Goal: Task Accomplishment & Management: Complete application form

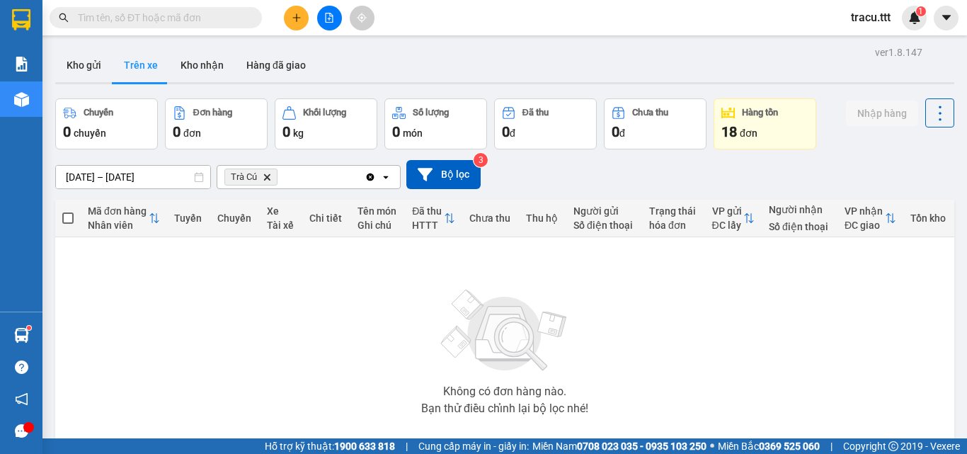
click at [181, 23] on input "text" at bounding box center [161, 18] width 167 height 16
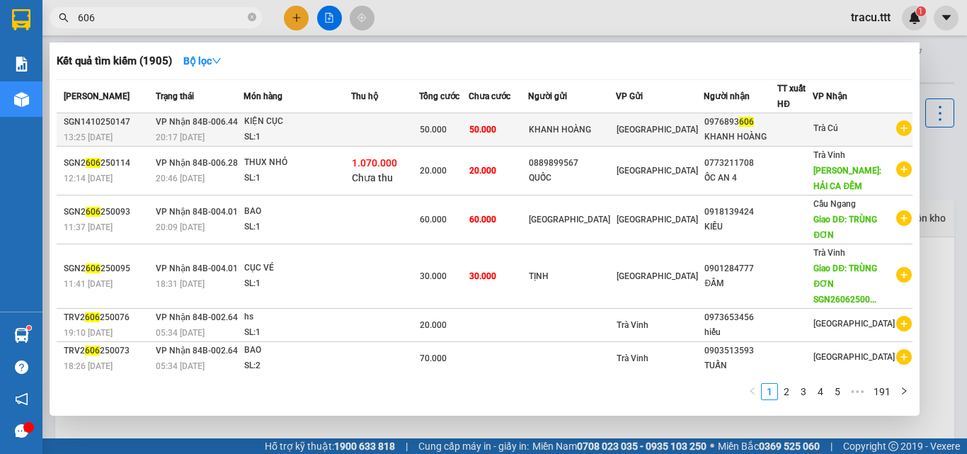
type input "606"
click at [447, 133] on span "50.000" at bounding box center [433, 130] width 27 height 10
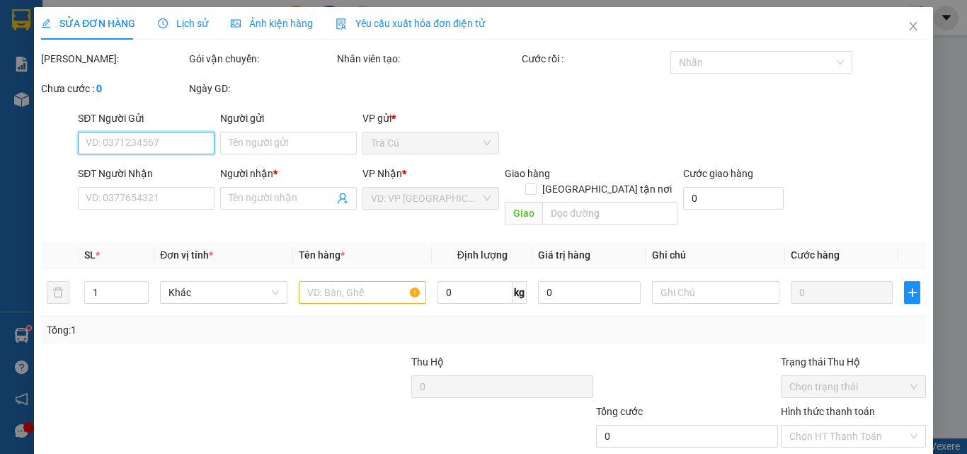
type input "KHANH HOÀNG"
type input "0976893606"
type input "KHANH HOÀNG"
type input "50.000"
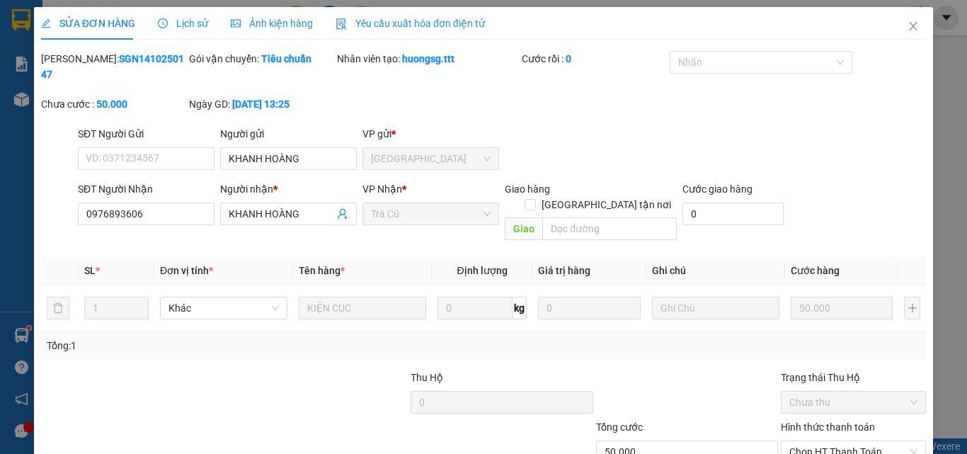
scroll to position [73, 0]
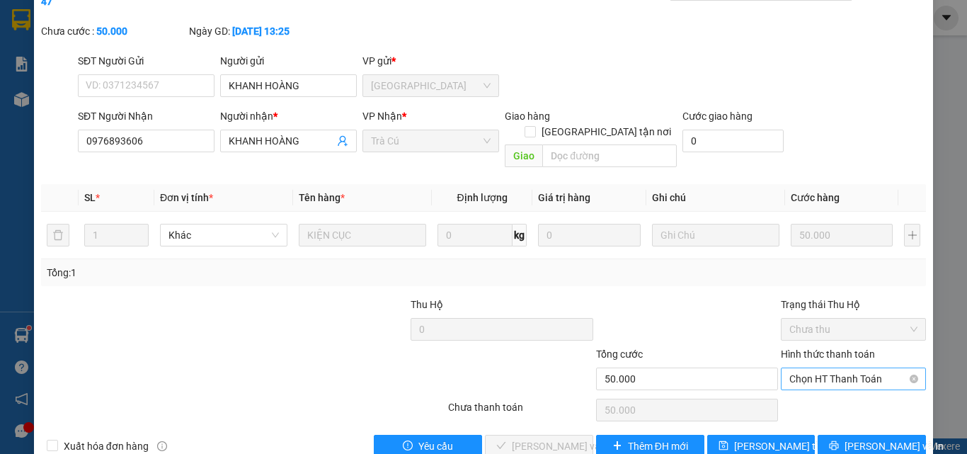
click at [834, 368] on span "Chọn HT Thanh Toán" at bounding box center [853, 378] width 128 height 21
click at [821, 370] on div "Tại văn phòng" at bounding box center [845, 376] width 127 height 16
type input "0"
drag, startPoint x: 540, startPoint y: 409, endPoint x: 579, endPoint y: 385, distance: 46.4
click at [540, 438] on span "[PERSON_NAME] và Giao hàng" at bounding box center [580, 446] width 136 height 16
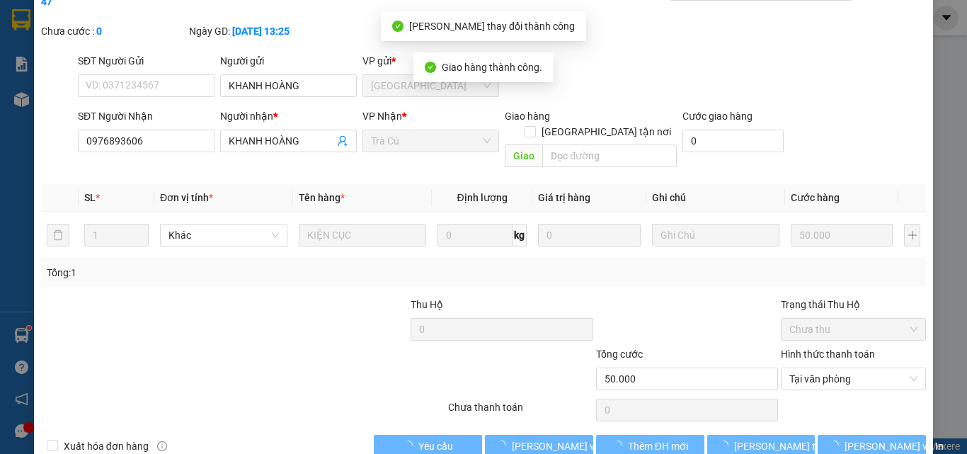
scroll to position [8, 0]
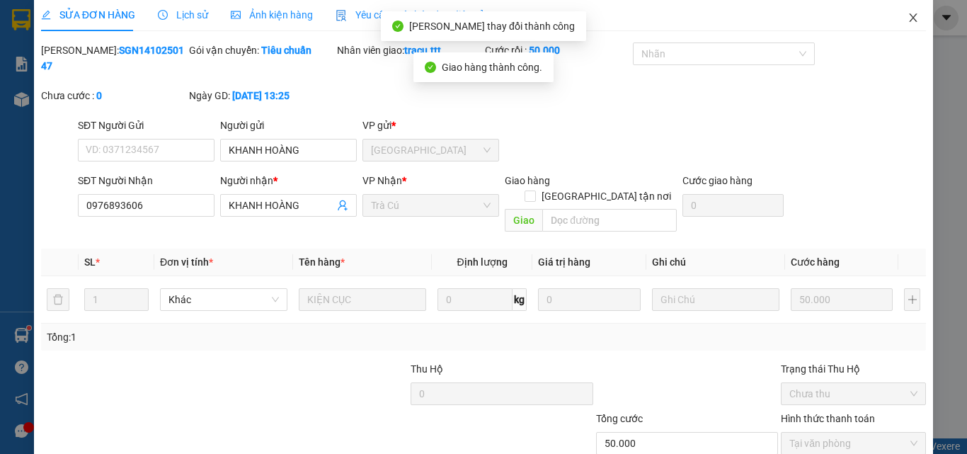
click at [903, 12] on span "Close" at bounding box center [914, 19] width 40 height 40
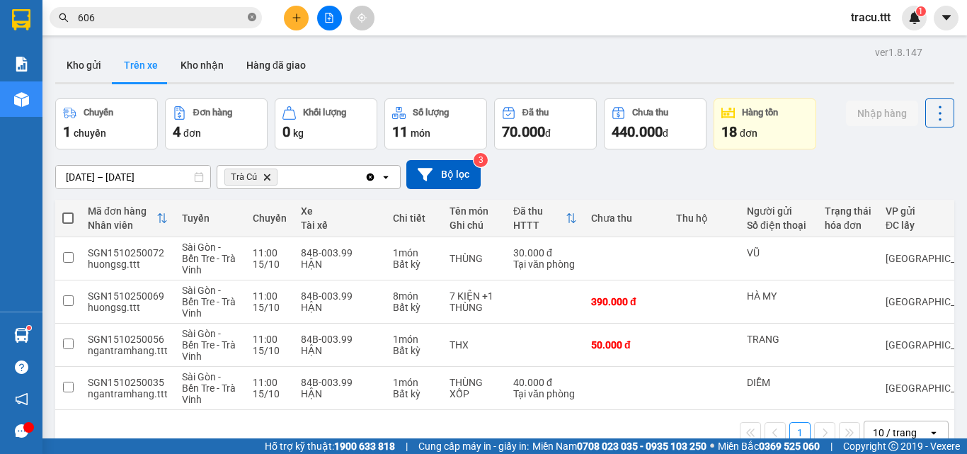
click at [253, 21] on icon "close-circle" at bounding box center [252, 17] width 8 height 8
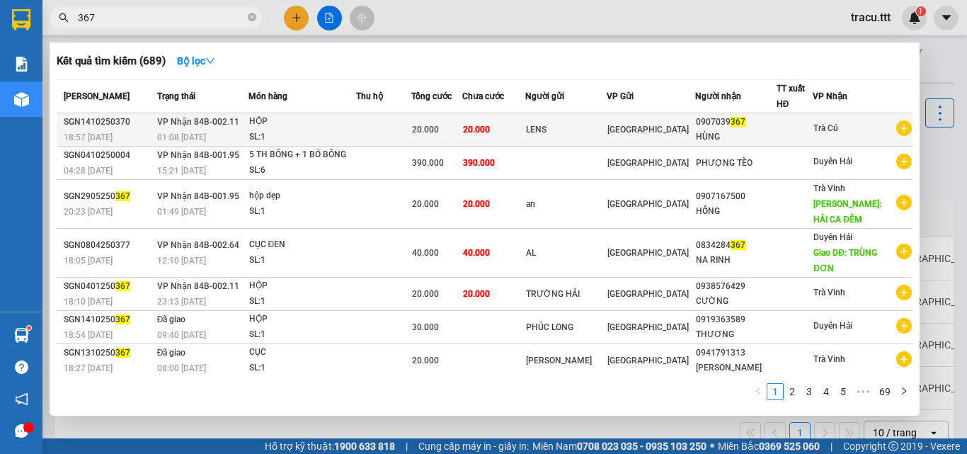
type input "367"
click at [729, 127] on div "0907039 367" at bounding box center [736, 122] width 80 height 15
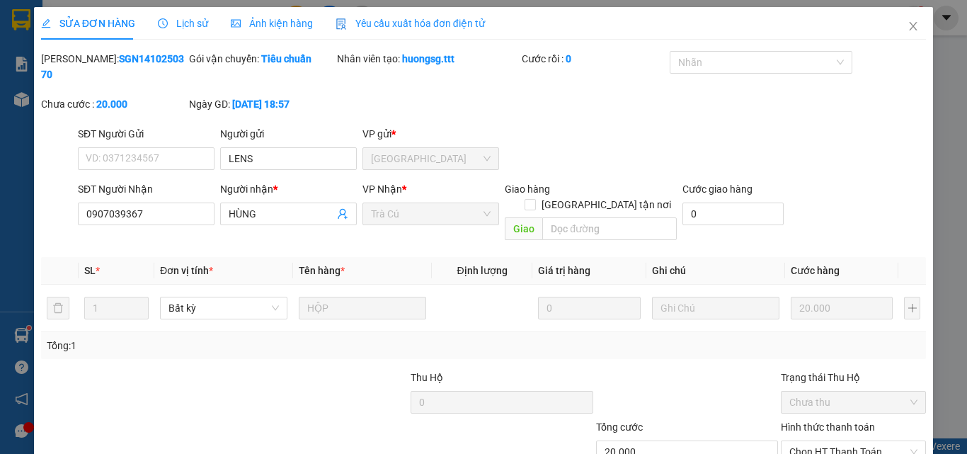
type input "LENS"
type input "0907039367"
type input "HÙNG"
type input "20.000"
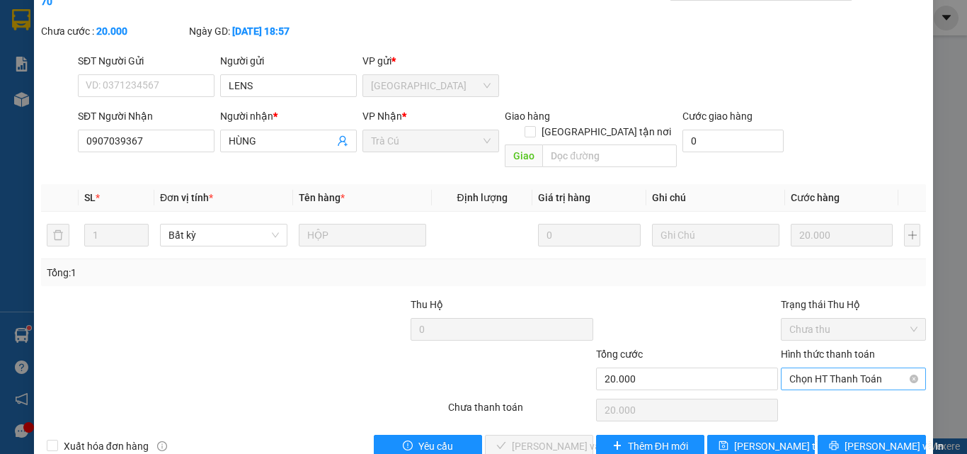
click at [847, 368] on span "Chọn HT Thanh Toán" at bounding box center [853, 378] width 128 height 21
click at [842, 370] on div "Tại văn phòng" at bounding box center [845, 376] width 127 height 16
type input "0"
click at [537, 438] on span "[PERSON_NAME] và Giao hàng" at bounding box center [580, 446] width 136 height 16
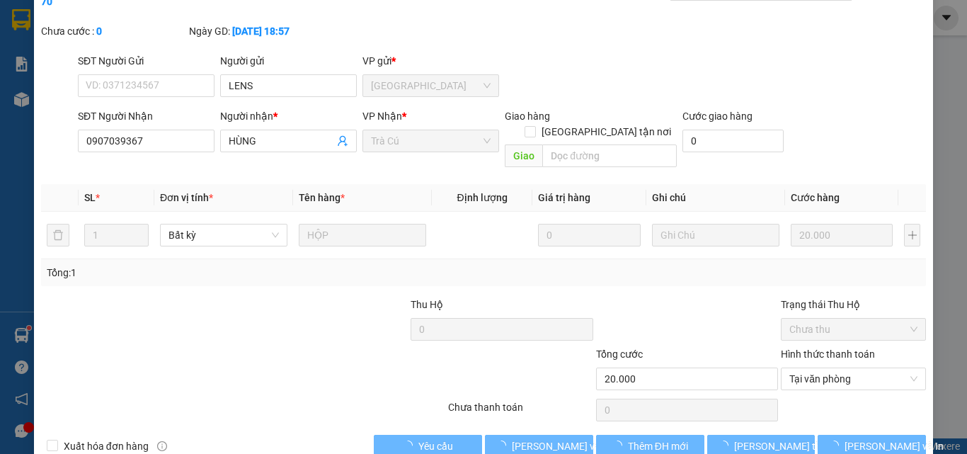
scroll to position [0, 0]
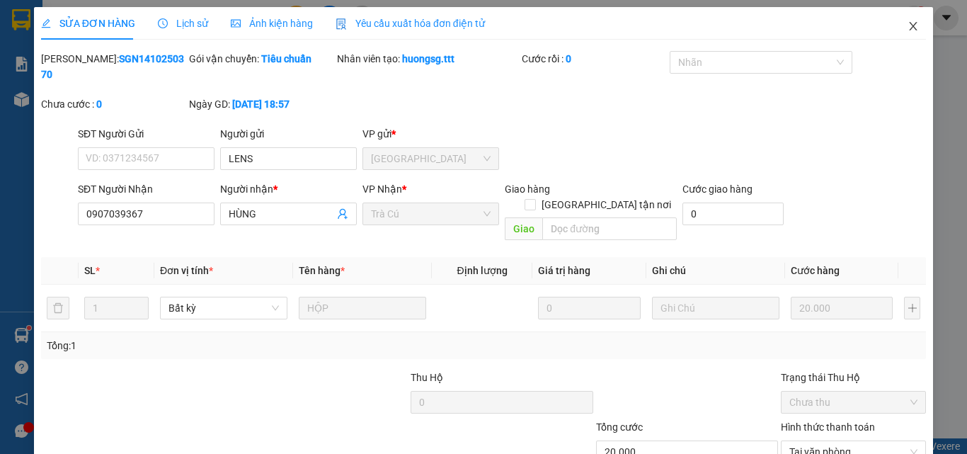
click at [901, 42] on span "Close" at bounding box center [914, 27] width 40 height 40
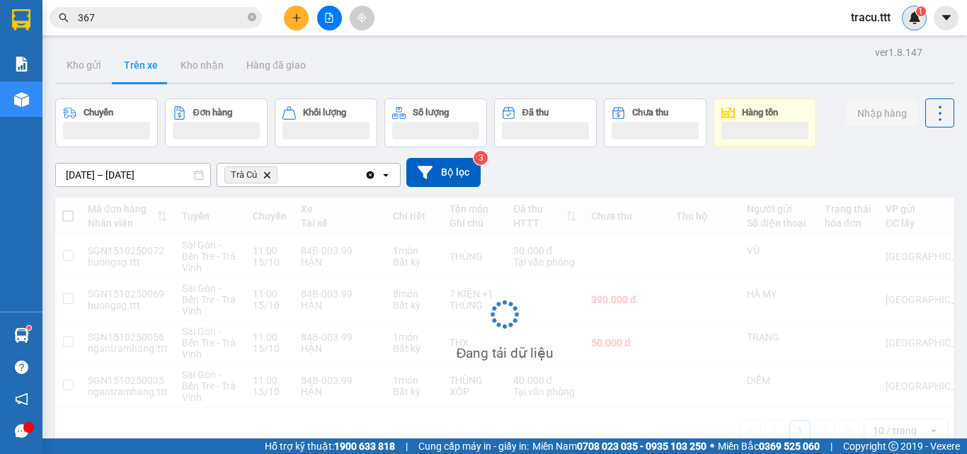
click at [904, 24] on div "1" at bounding box center [914, 18] width 25 height 25
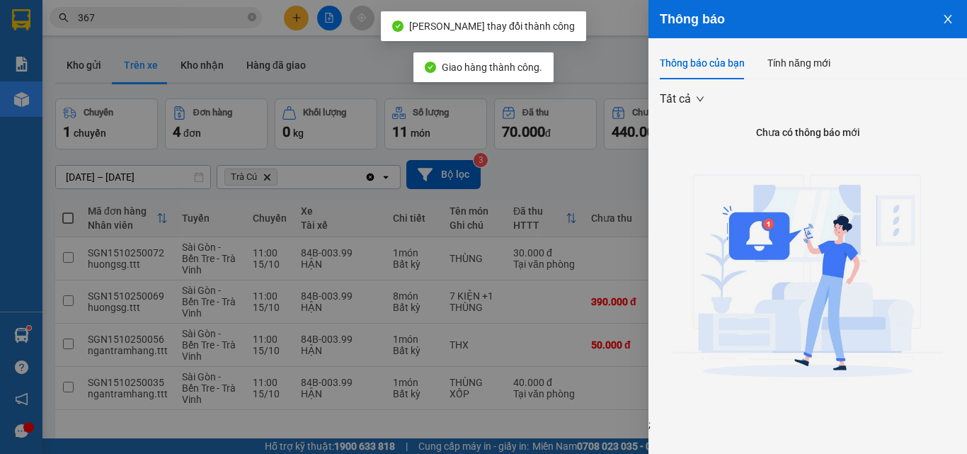
click at [943, 24] on icon "close" at bounding box center [947, 18] width 11 height 11
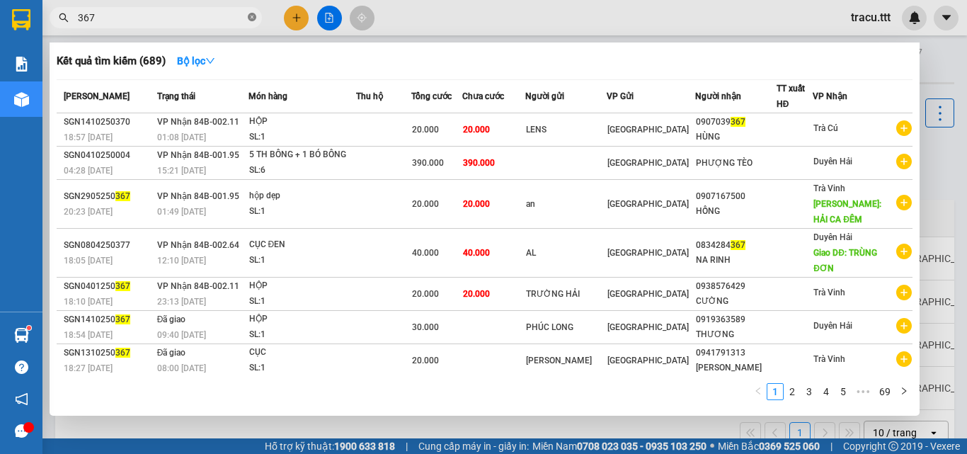
click at [253, 20] on icon "close-circle" at bounding box center [252, 17] width 8 height 8
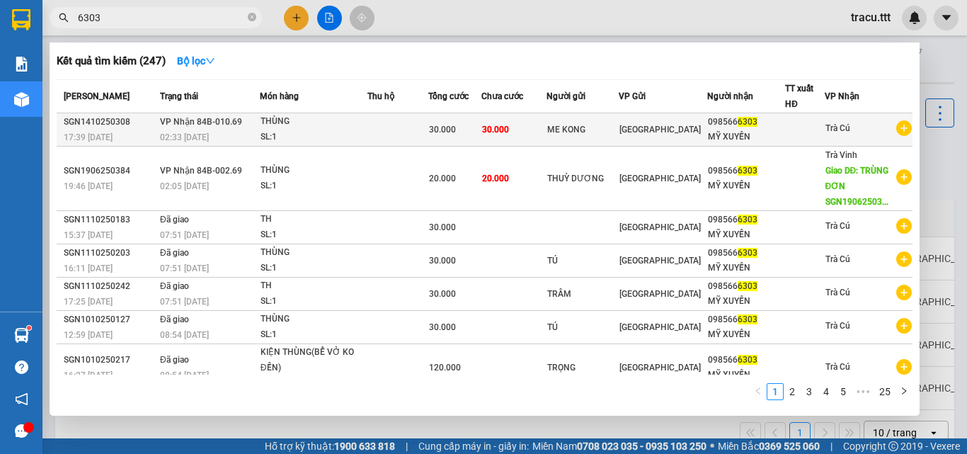
type input "6303"
click at [471, 125] on div "30.000" at bounding box center [455, 130] width 52 height 16
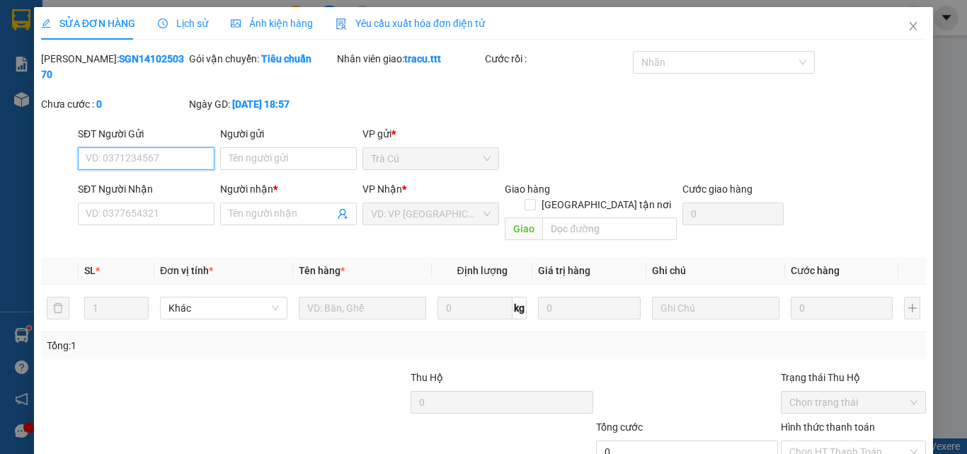
type input "ME KONG"
type input "0985666303"
type input "MỸ XUYẾN"
type input "30.000"
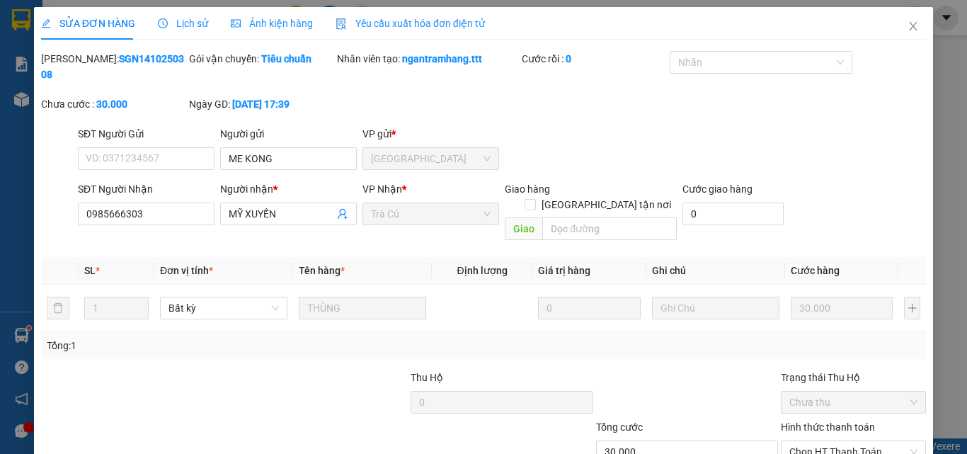
scroll to position [73, 0]
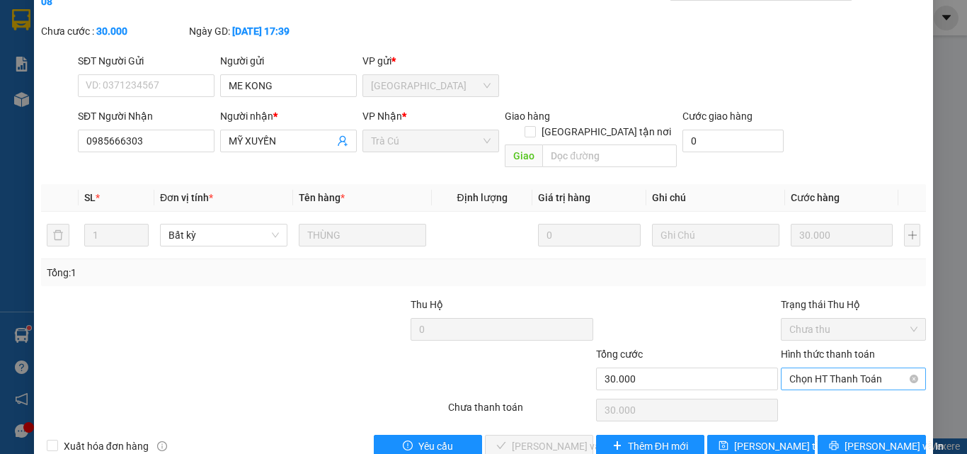
click at [865, 368] on span "Chọn HT Thanh Toán" at bounding box center [853, 378] width 128 height 21
click at [822, 380] on div "Tại văn phòng" at bounding box center [845, 376] width 127 height 16
type input "0"
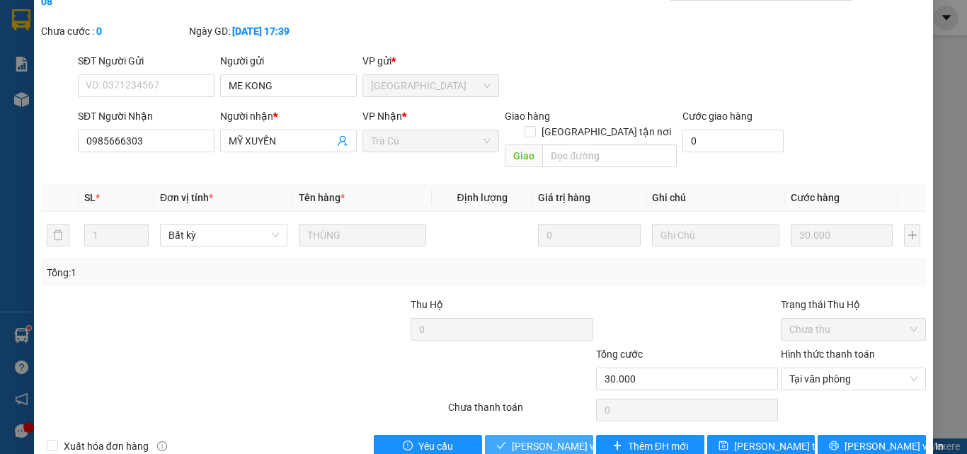
click at [540, 438] on span "[PERSON_NAME] và Giao hàng" at bounding box center [580, 446] width 136 height 16
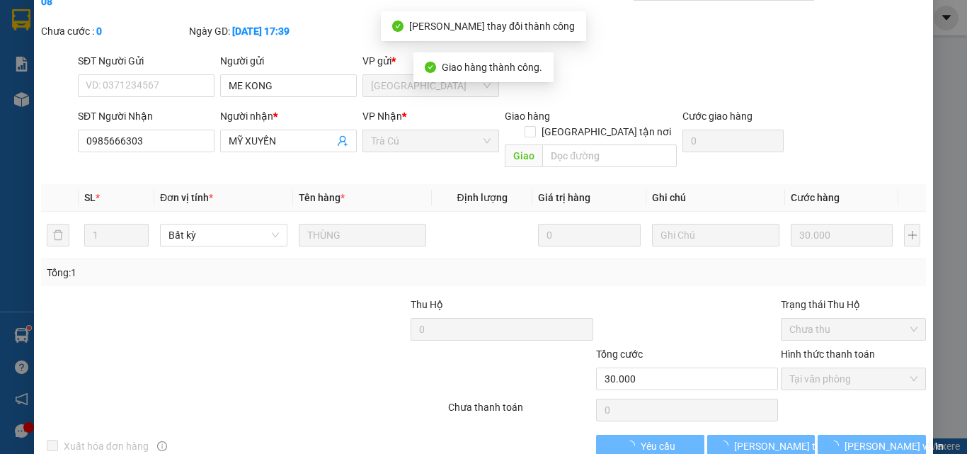
scroll to position [0, 0]
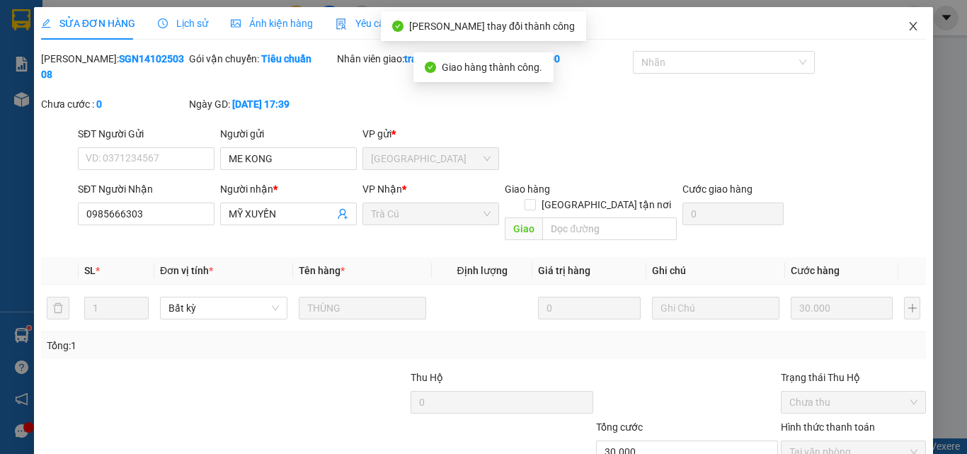
click at [911, 24] on span "Close" at bounding box center [914, 27] width 40 height 40
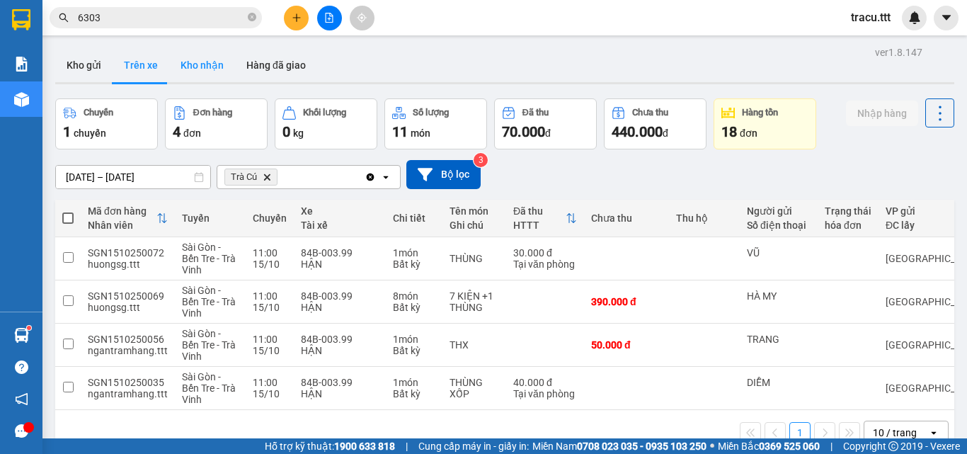
click at [198, 76] on button "Kho nhận" at bounding box center [202, 65] width 66 height 34
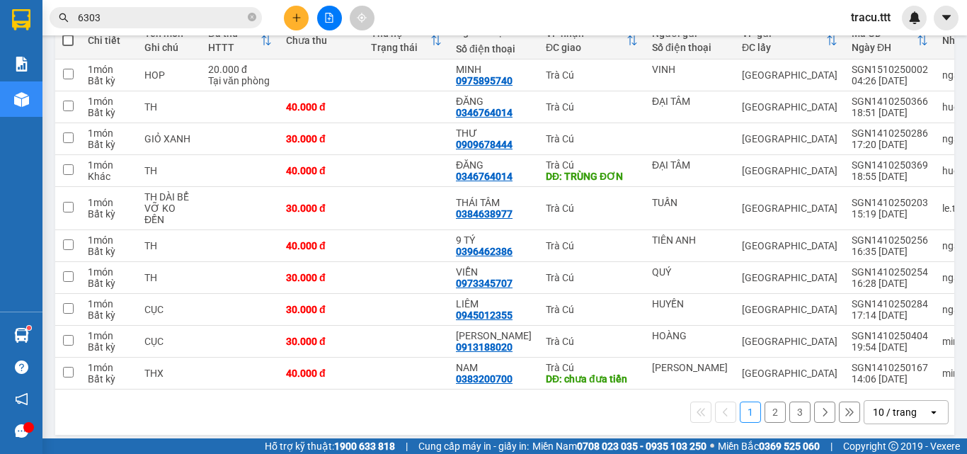
scroll to position [180, 0]
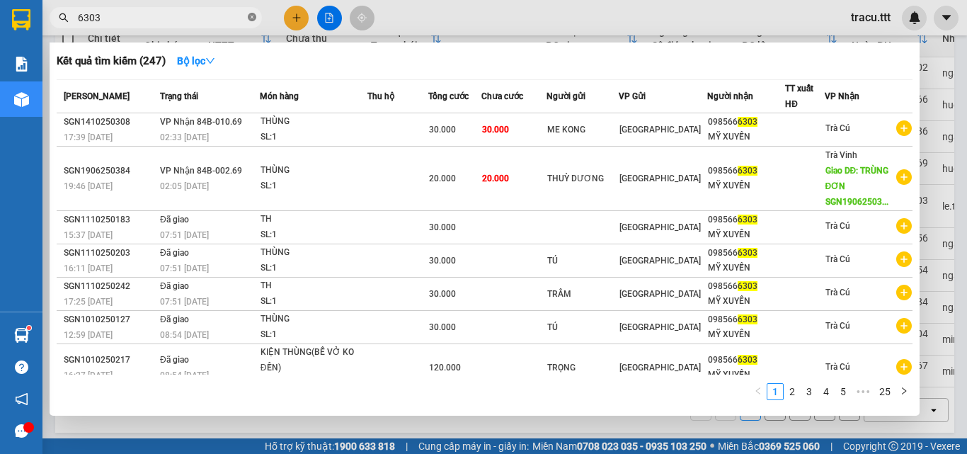
click at [253, 17] on icon "close-circle" at bounding box center [252, 17] width 8 height 8
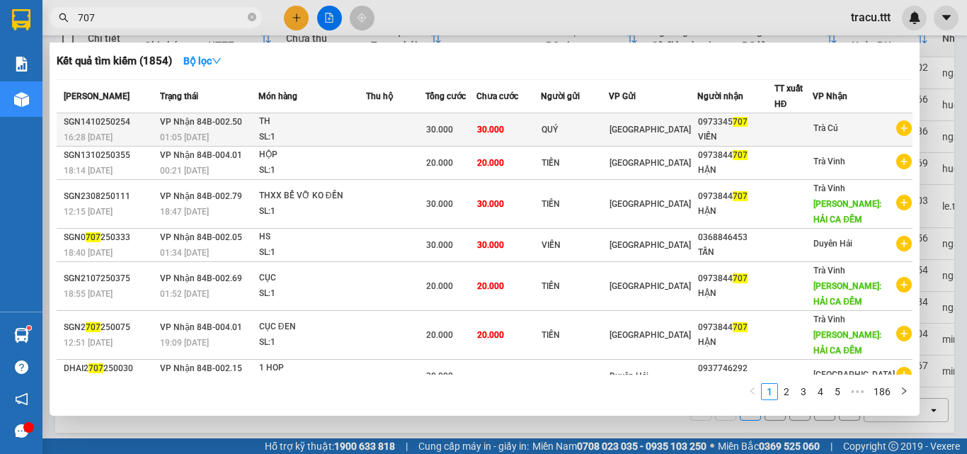
type input "707"
click at [504, 123] on span "30.000" at bounding box center [490, 128] width 27 height 11
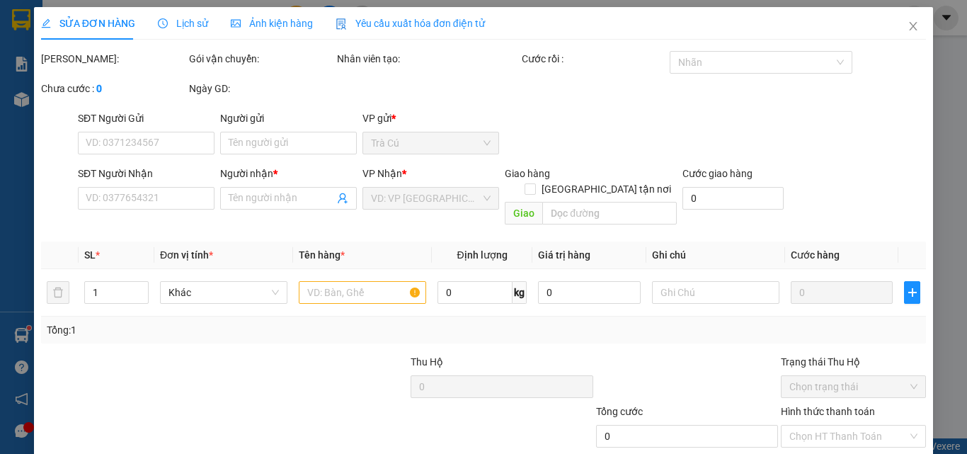
scroll to position [73, 0]
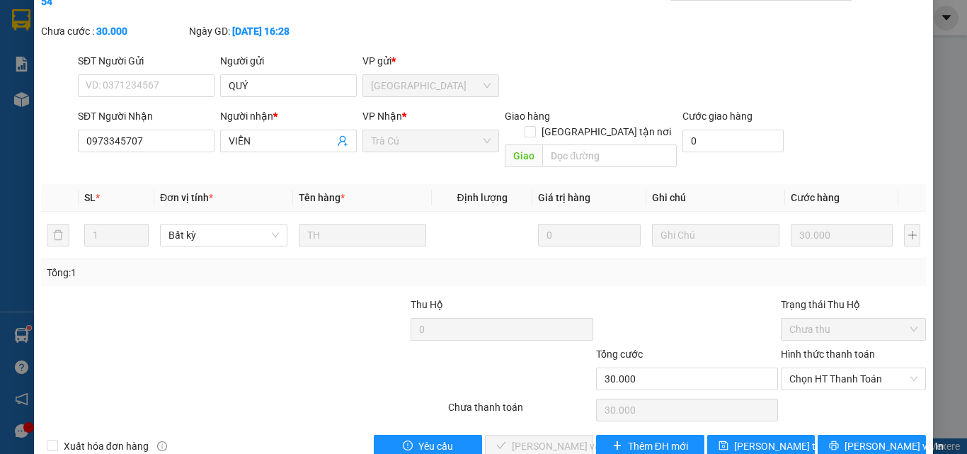
type input "QUÝ"
type input "0973345707"
type input "VIỄN"
type input "30.000"
click at [821, 368] on span "Chọn HT Thanh Toán" at bounding box center [853, 378] width 128 height 21
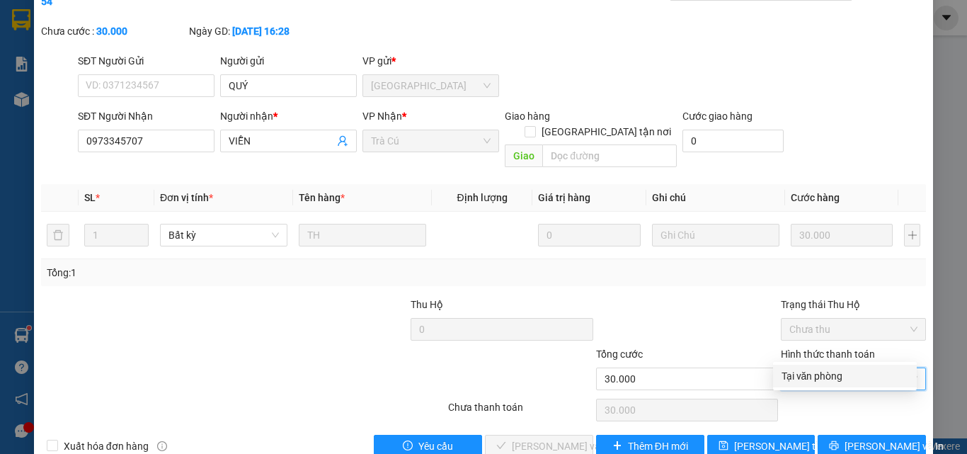
click at [815, 377] on div "Tại văn phòng" at bounding box center [845, 376] width 127 height 16
type input "0"
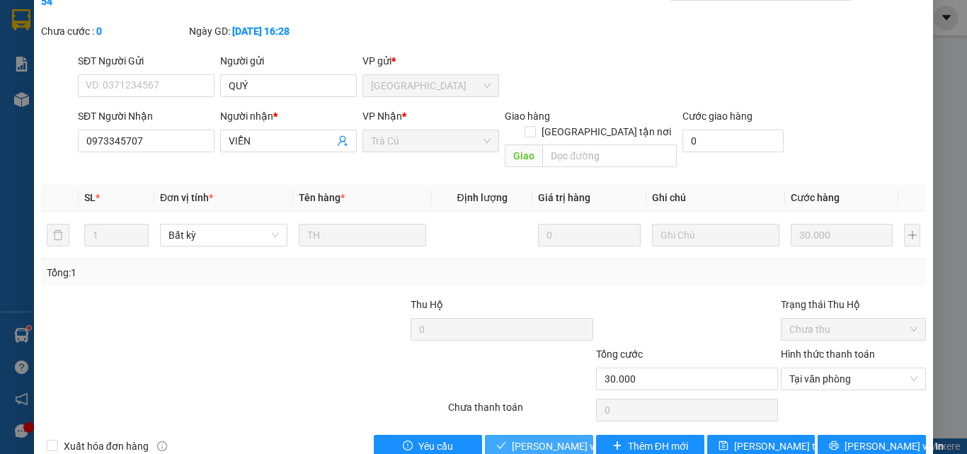
click at [557, 438] on span "[PERSON_NAME] và Giao hàng" at bounding box center [580, 446] width 136 height 16
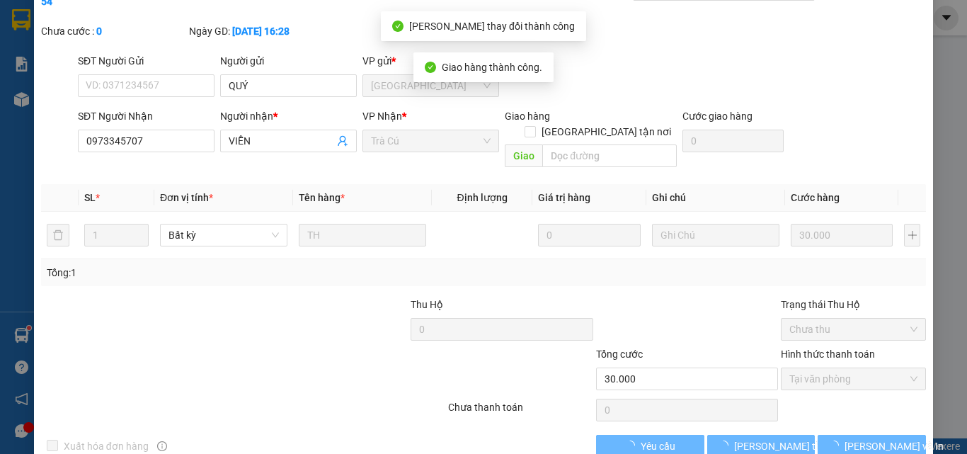
scroll to position [0, 0]
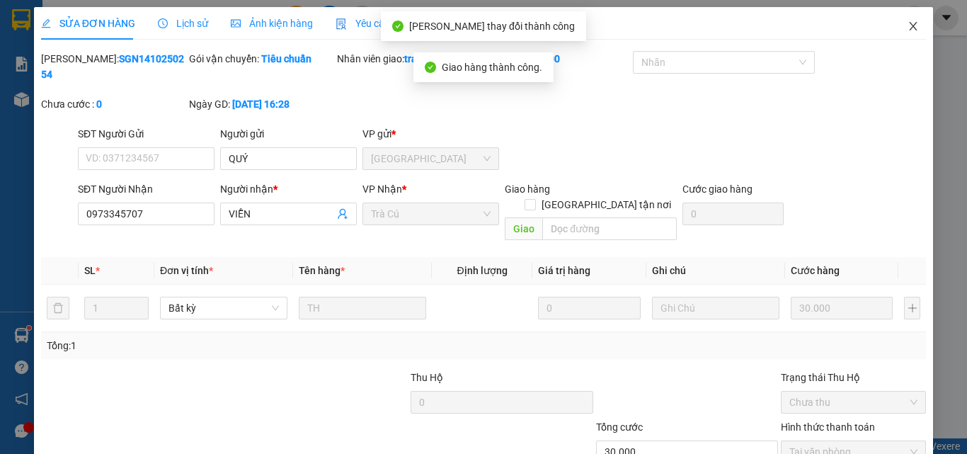
click at [908, 31] on icon "close" at bounding box center [913, 26] width 11 height 11
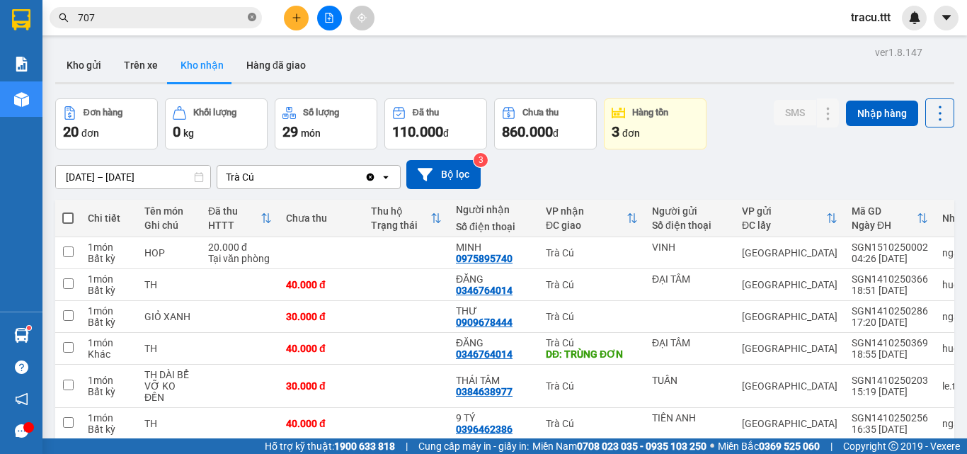
click at [251, 18] on icon "close-circle" at bounding box center [252, 17] width 8 height 8
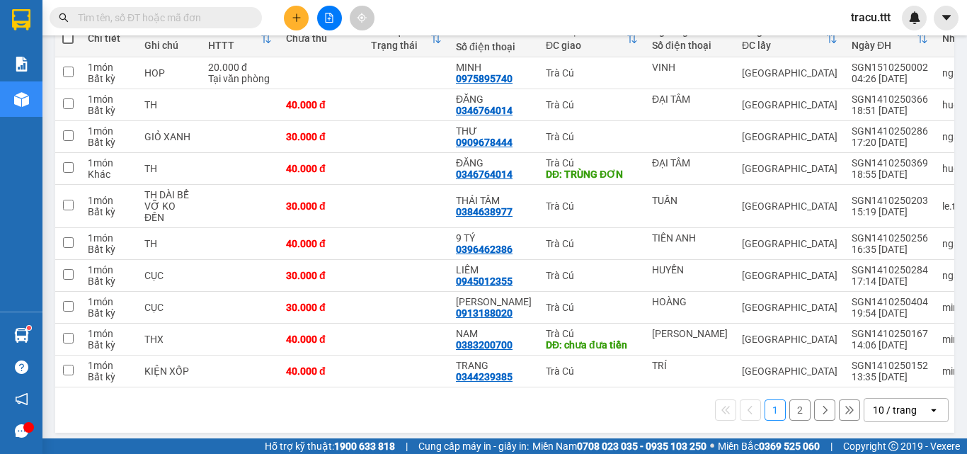
scroll to position [193, 0]
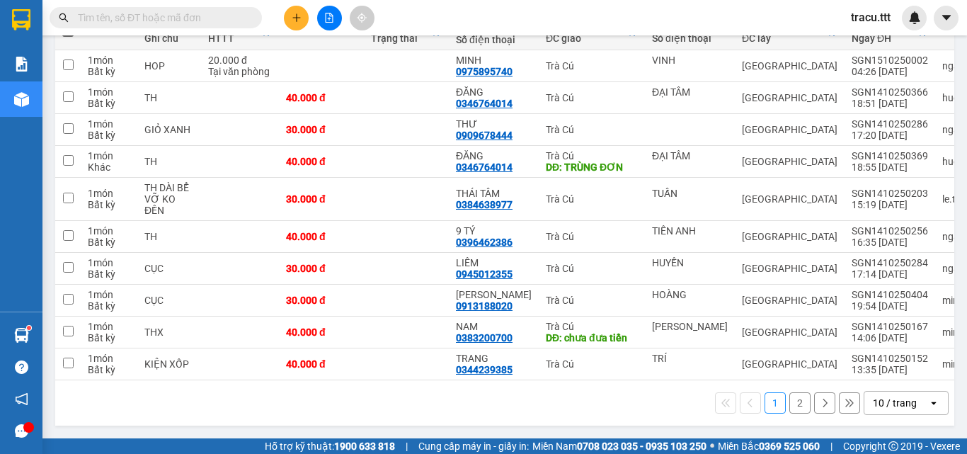
click at [789, 406] on button "2" at bounding box center [799, 402] width 21 height 21
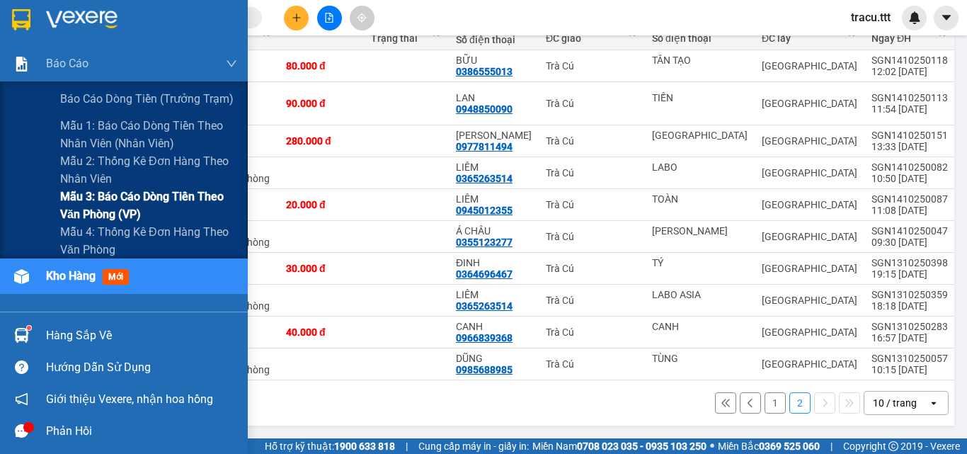
click at [91, 197] on span "Mẫu 3: Báo cáo dòng tiền theo văn phòng (VP)" at bounding box center [148, 205] width 177 height 35
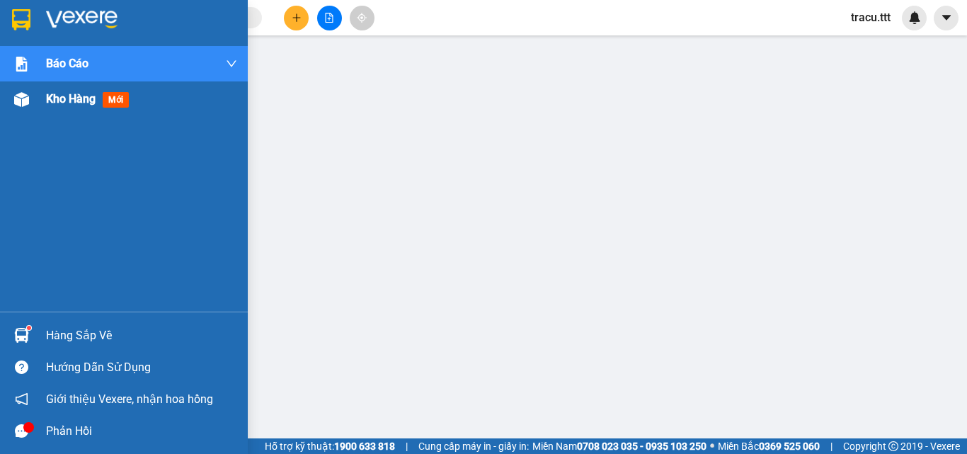
click at [70, 99] on span "Kho hàng" at bounding box center [71, 98] width 50 height 13
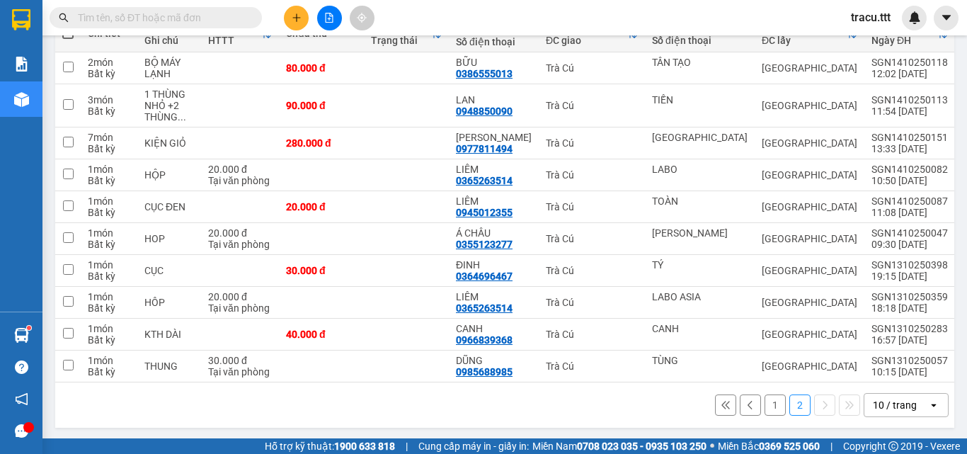
scroll to position [193, 0]
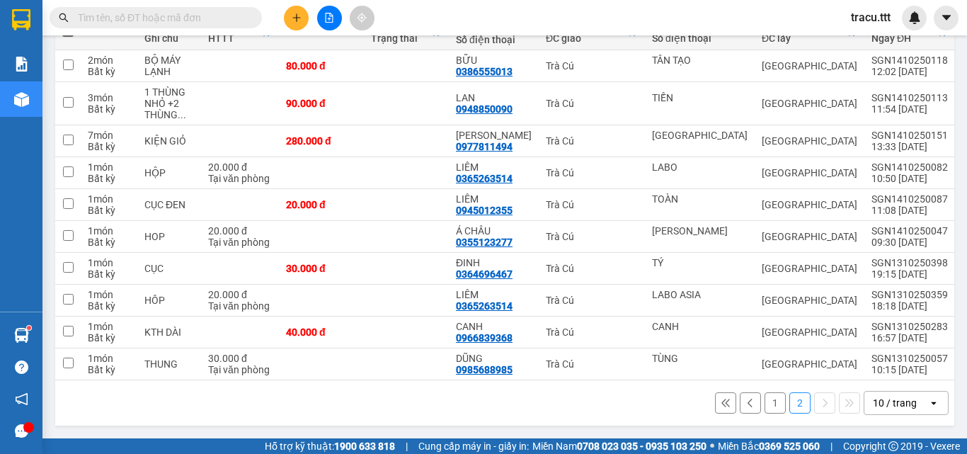
click at [765, 401] on button "1" at bounding box center [775, 402] width 21 height 21
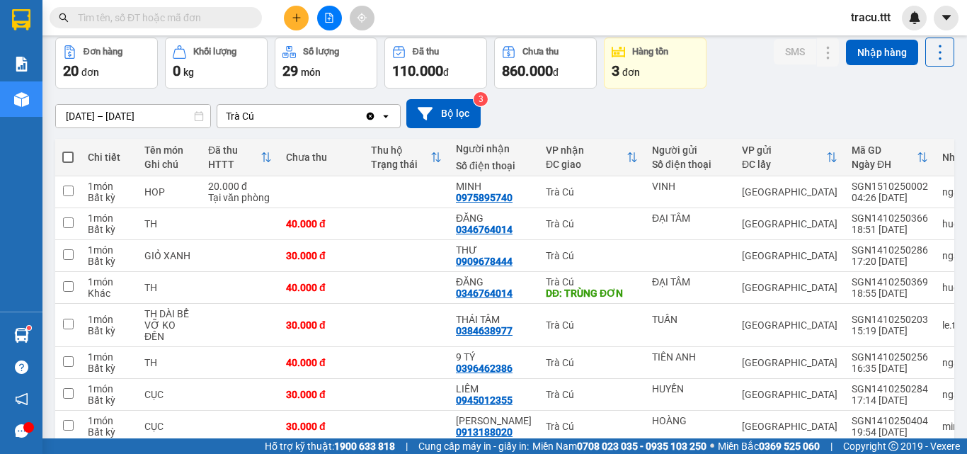
scroll to position [56, 0]
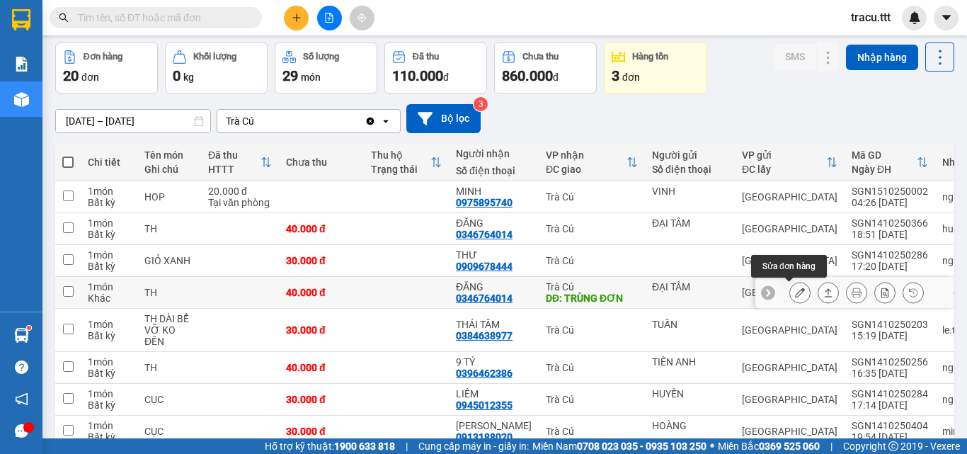
click at [795, 292] on icon at bounding box center [800, 292] width 10 height 10
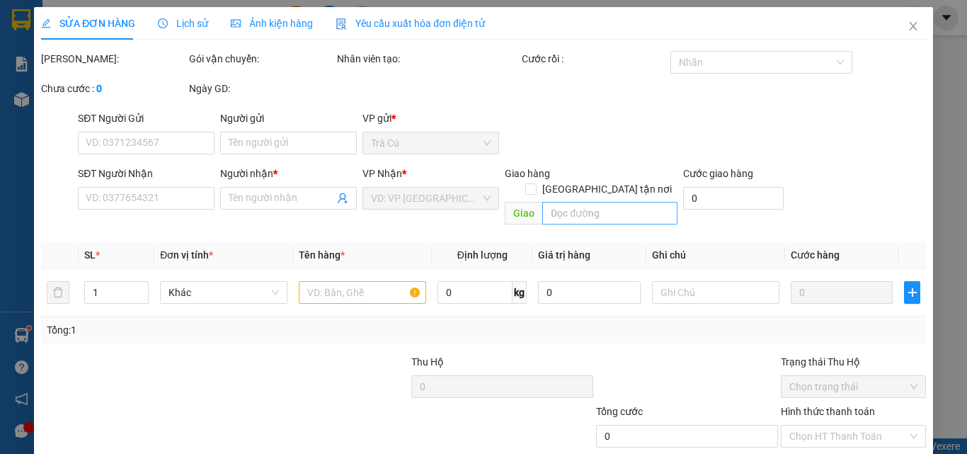
type input "ĐẠI TÂM"
type input "0346764014"
type input "ĐĂNG"
type input "TRÙNG ĐƠN"
type input "40.000"
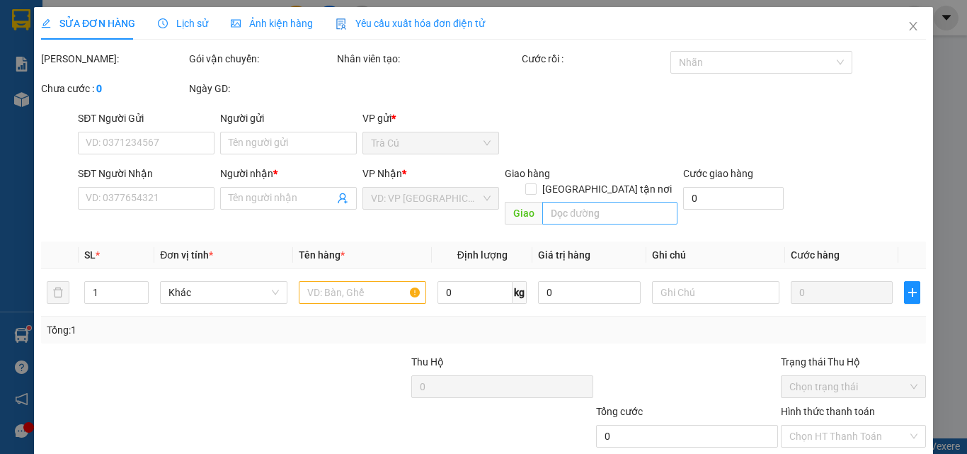
type input "40.000"
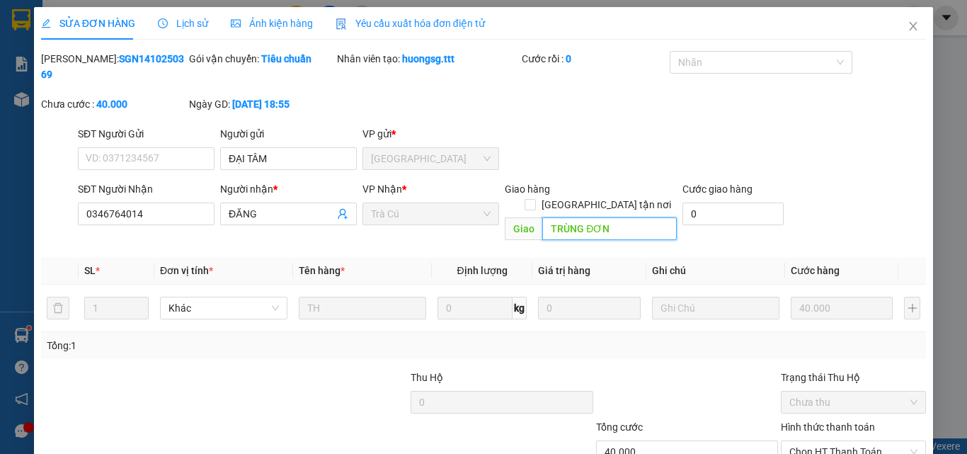
click at [616, 217] on input "TRÙNG ĐƠN" at bounding box center [609, 228] width 135 height 23
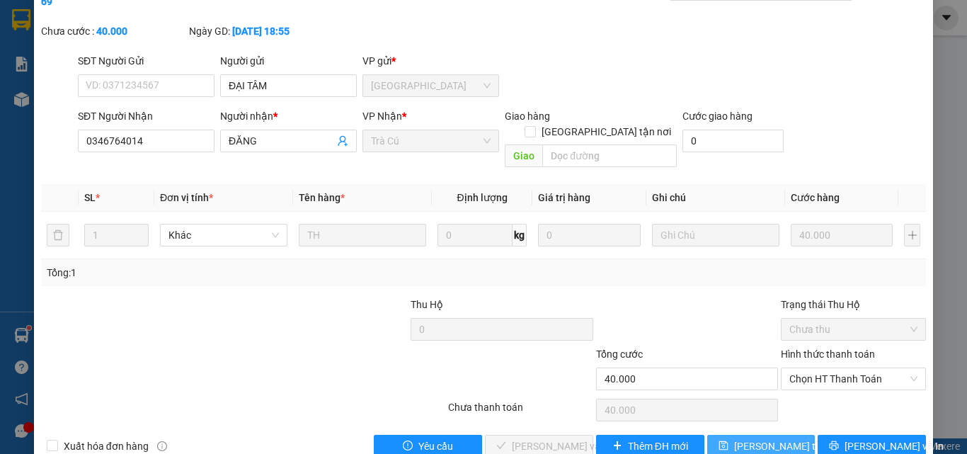
click at [738, 438] on span "[PERSON_NAME] thay đổi" at bounding box center [790, 446] width 113 height 16
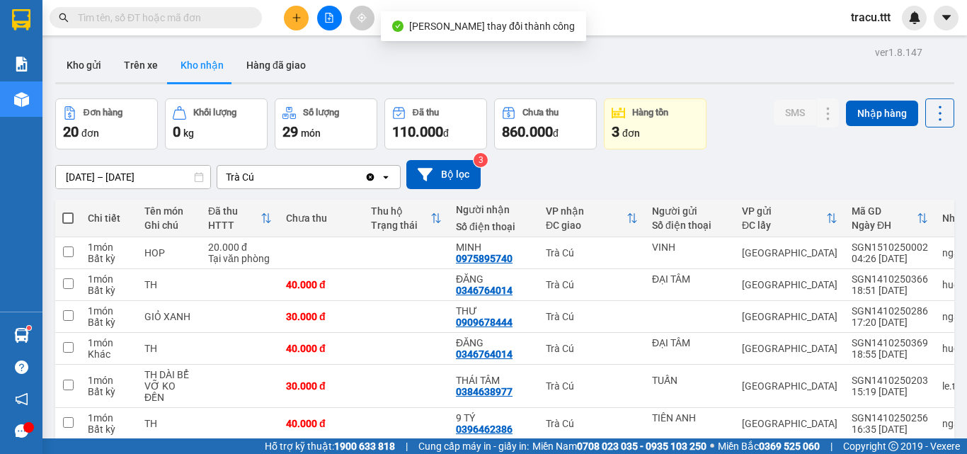
click at [198, 21] on input "text" at bounding box center [161, 18] width 167 height 16
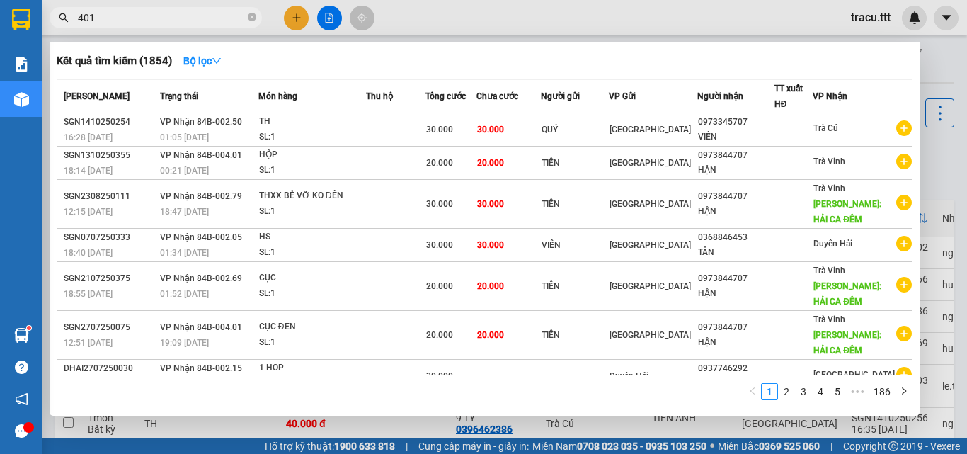
type input "4014"
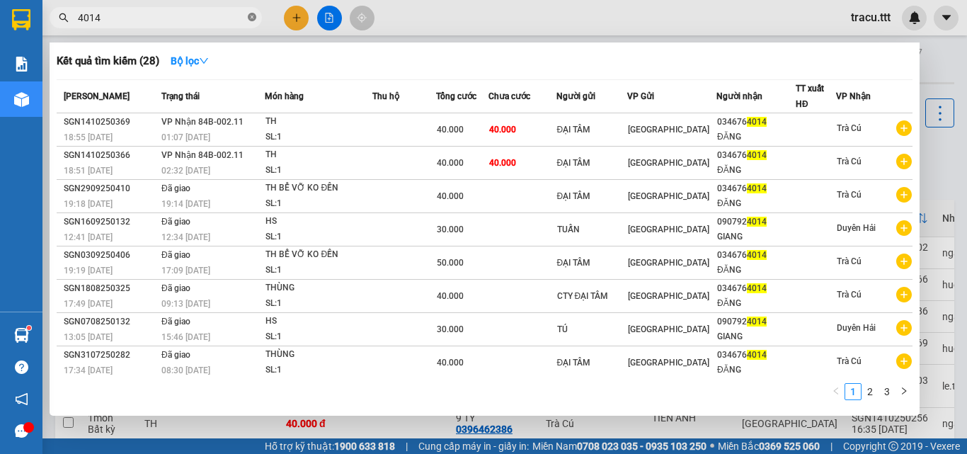
click at [253, 18] on icon "close-circle" at bounding box center [252, 17] width 8 height 8
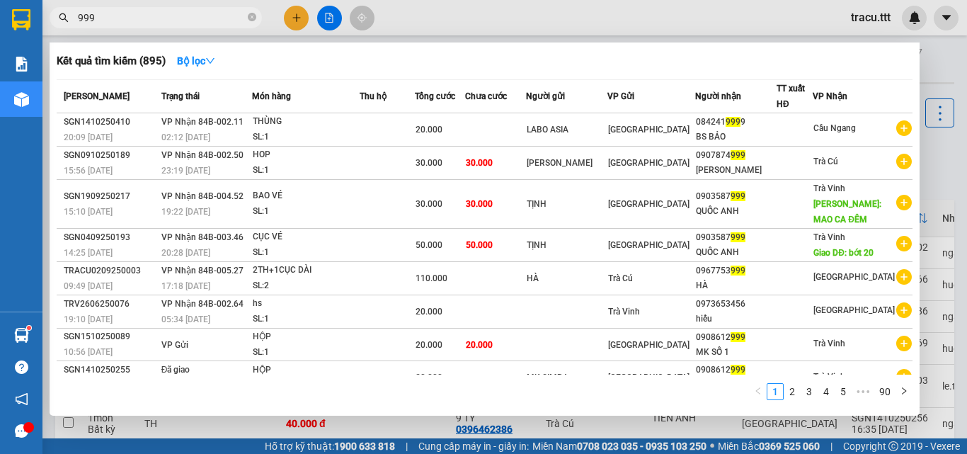
type input "999"
click at [297, 17] on div at bounding box center [483, 227] width 967 height 454
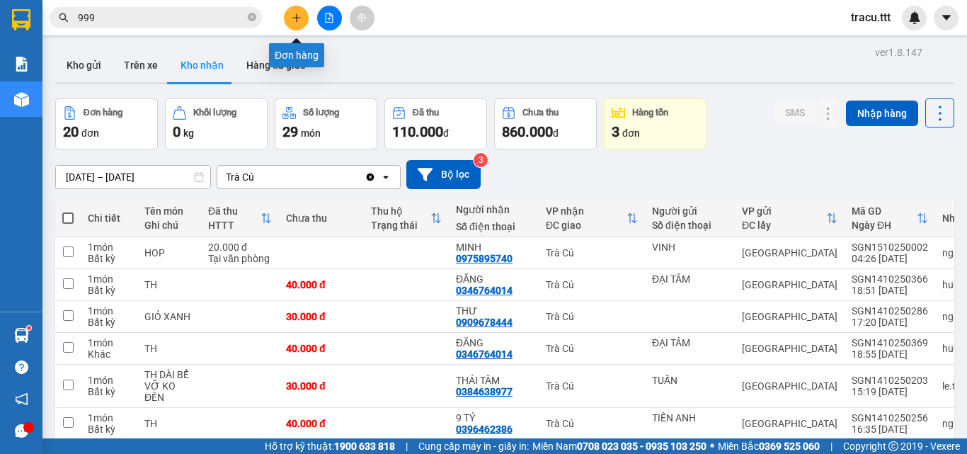
click at [296, 14] on icon "plus" at bounding box center [297, 18] width 10 height 10
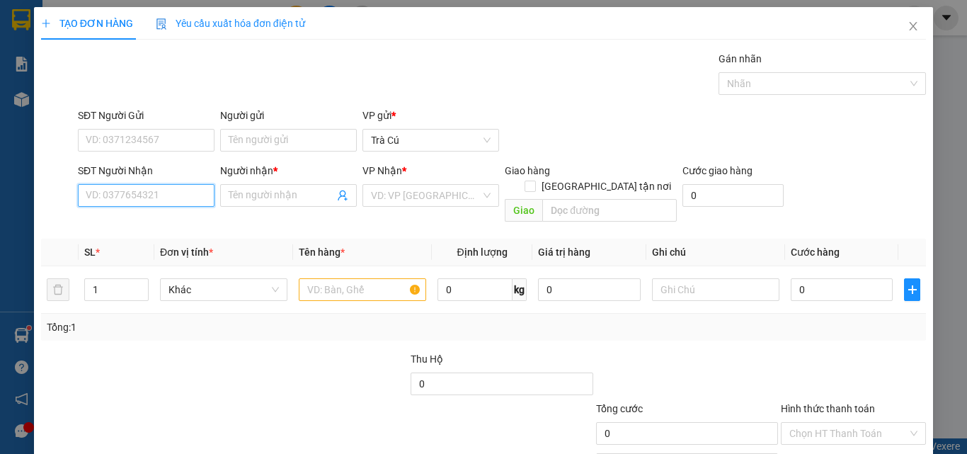
click at [162, 195] on input "SĐT Người Nhận" at bounding box center [146, 195] width 137 height 23
type input "0949777117"
click at [155, 228] on div "0949777117 - HƯNG" at bounding box center [145, 224] width 118 height 16
type input "HƯNG"
type input "0949777117"
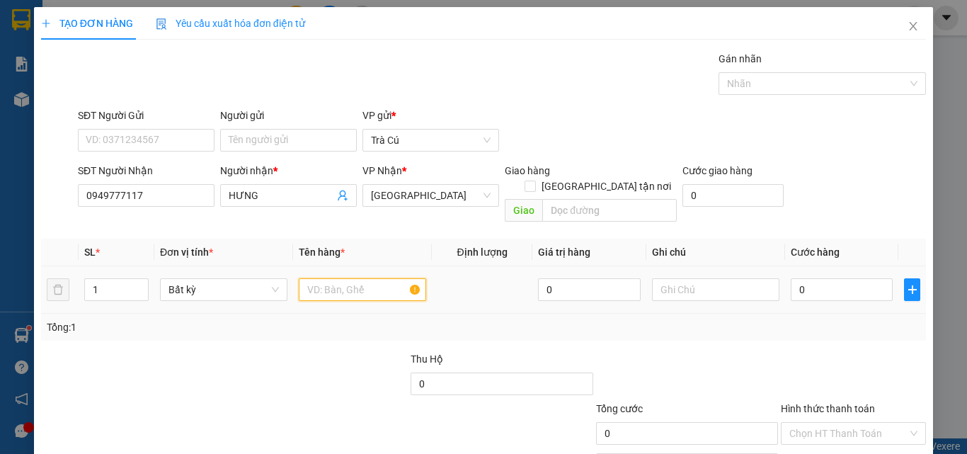
click at [341, 278] on input "text" at bounding box center [362, 289] width 127 height 23
type input "HỘP"
click at [822, 278] on input "0" at bounding box center [842, 289] width 102 height 23
type input "3"
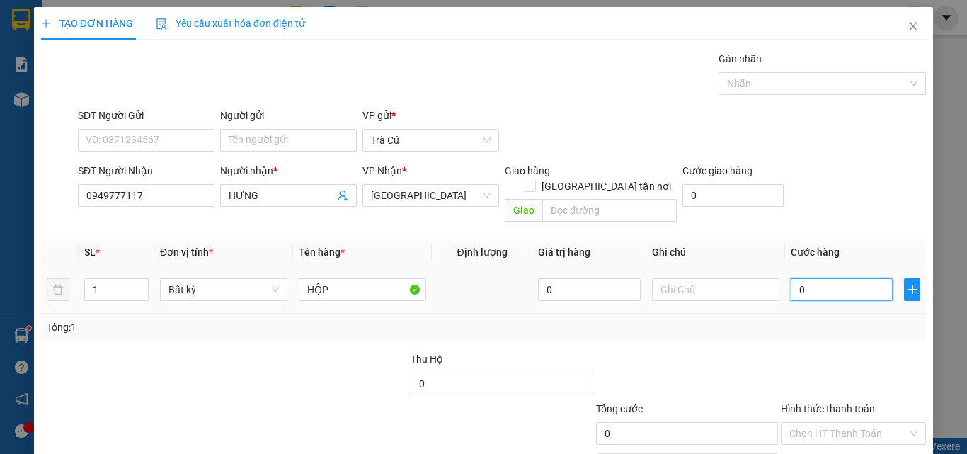
type input "3"
type input "30"
type input "30.000"
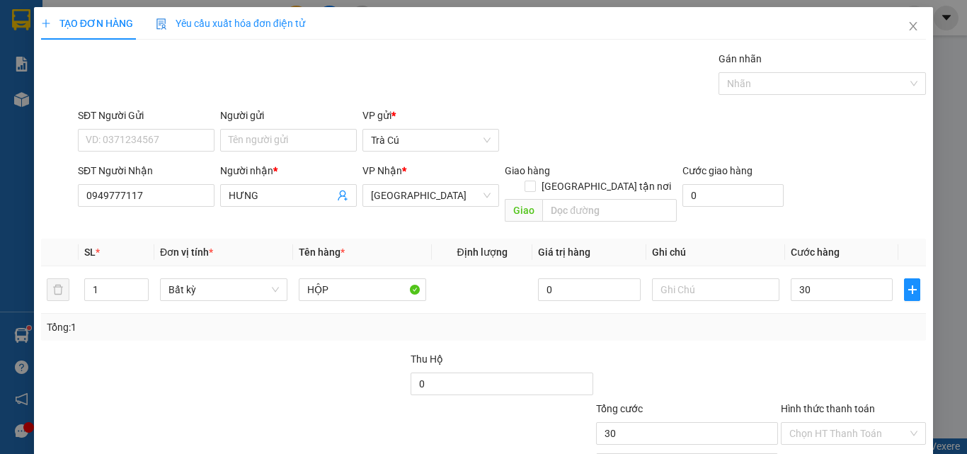
type input "30.000"
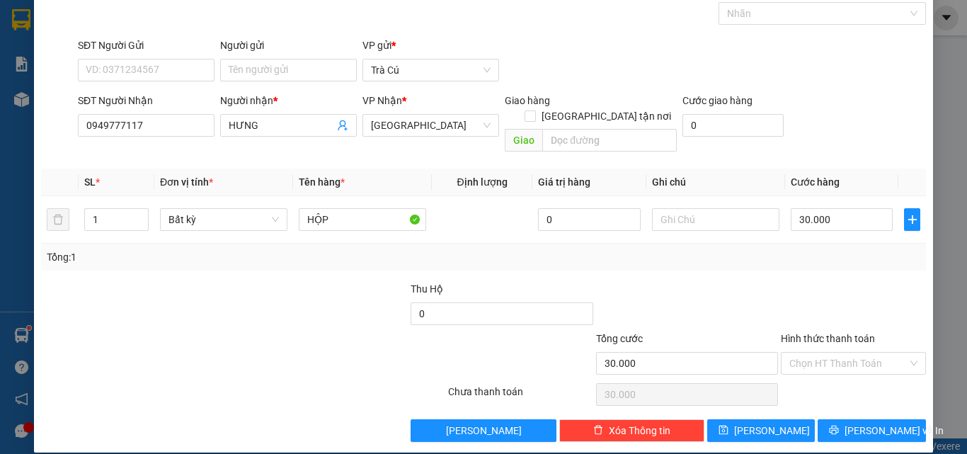
click at [850, 331] on div "Hình thức thanh toán" at bounding box center [853, 341] width 145 height 21
click at [857, 353] on input "Hình thức thanh toán" at bounding box center [848, 363] width 118 height 21
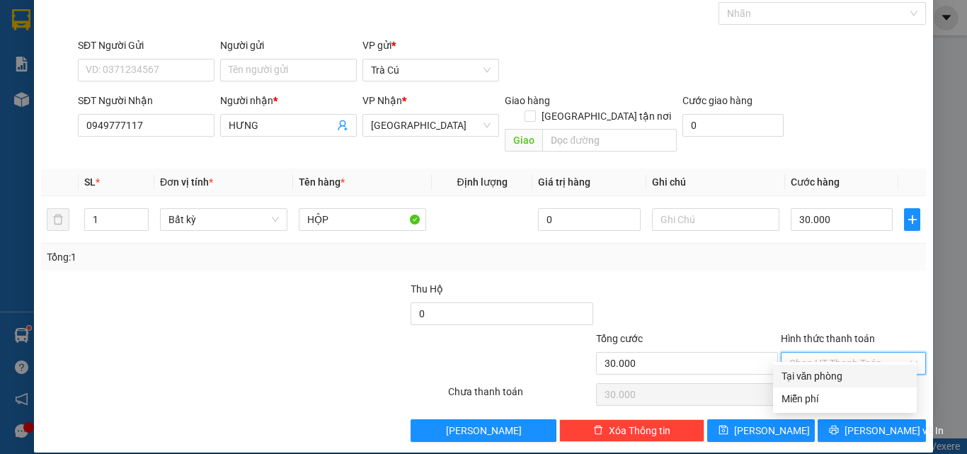
click at [855, 377] on div "Tại văn phòng" at bounding box center [845, 376] width 127 height 16
type input "0"
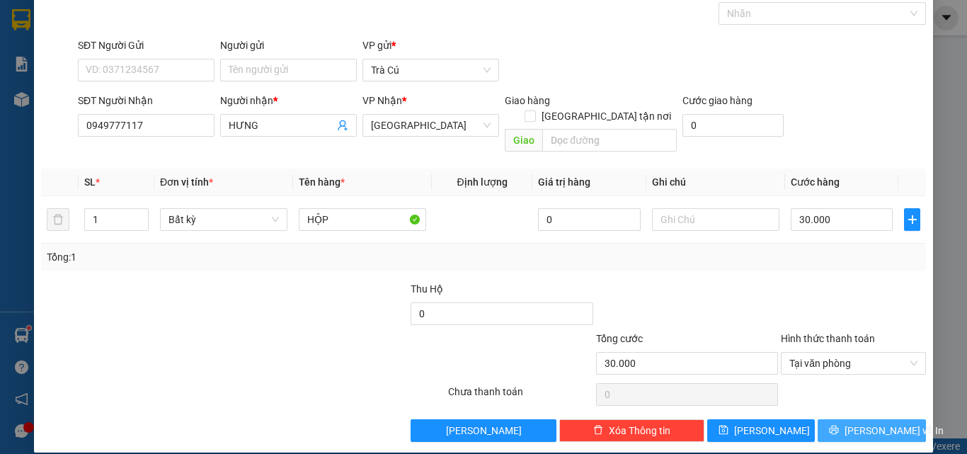
click at [839, 425] on icon "printer" at bounding box center [834, 430] width 10 height 10
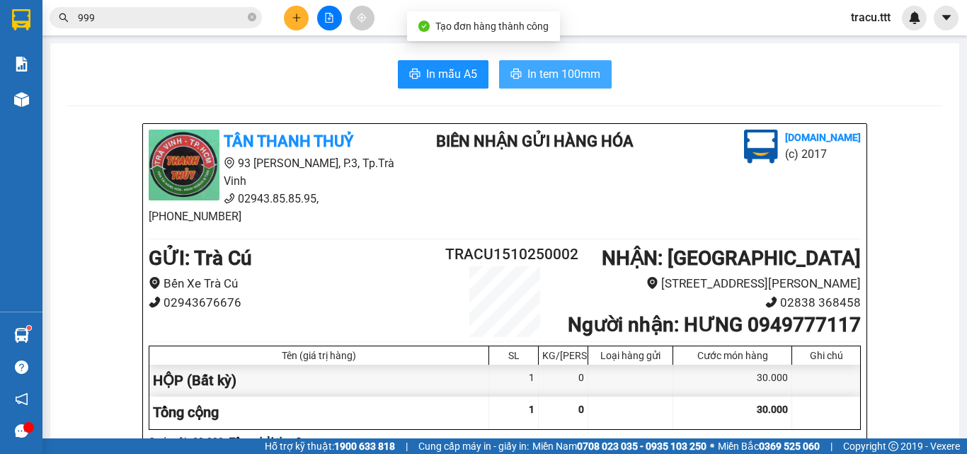
click at [530, 64] on button "In tem 100mm" at bounding box center [555, 74] width 113 height 28
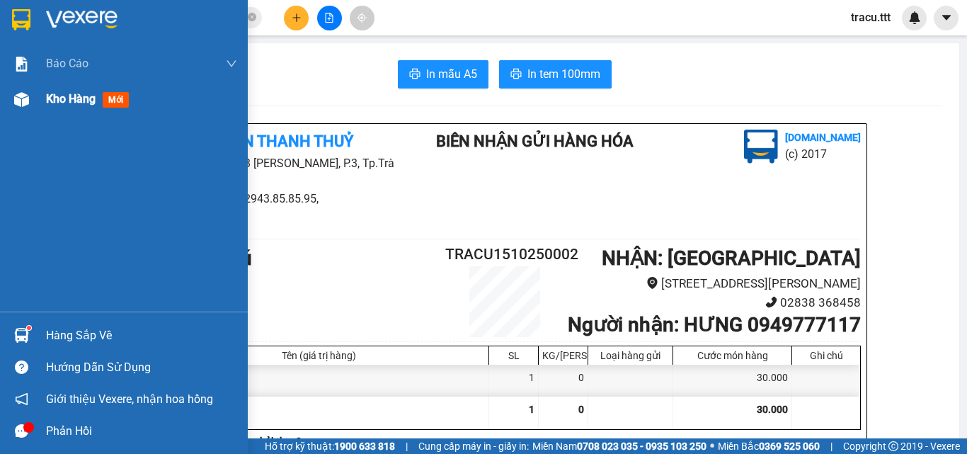
click at [61, 108] on div "Kho hàng mới" at bounding box center [141, 98] width 191 height 35
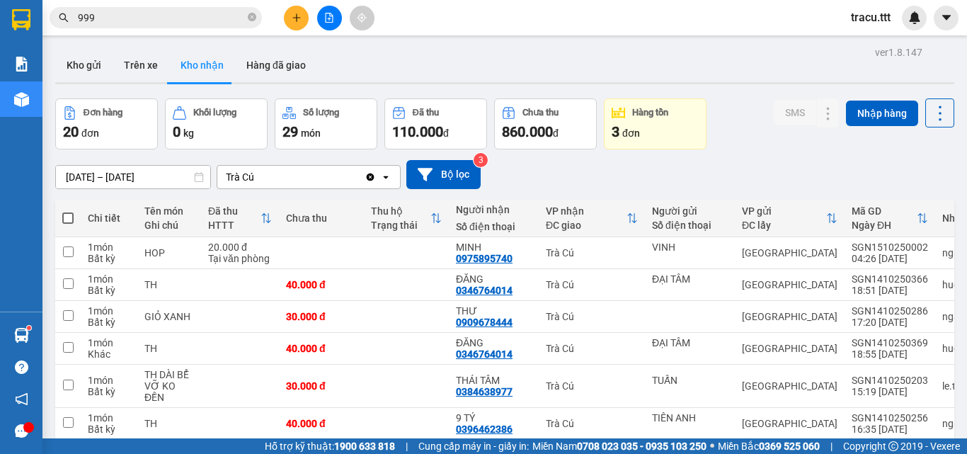
click at [227, 15] on input "999" at bounding box center [161, 18] width 167 height 16
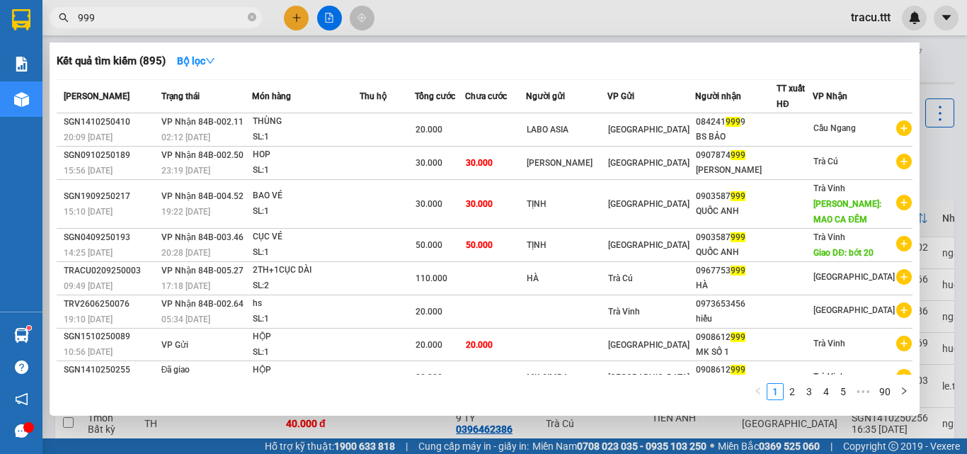
click at [227, 15] on input "999" at bounding box center [161, 18] width 167 height 16
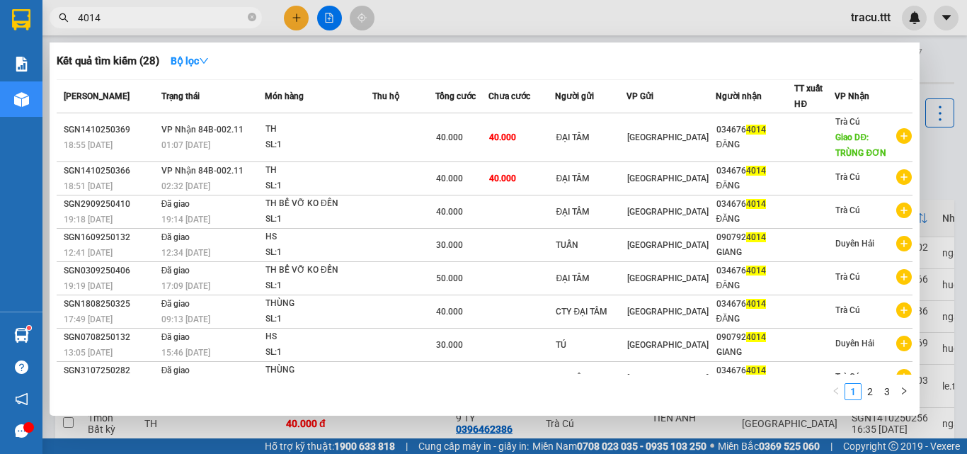
type input "4014"
